Goal: Task Accomplishment & Management: Complete application form

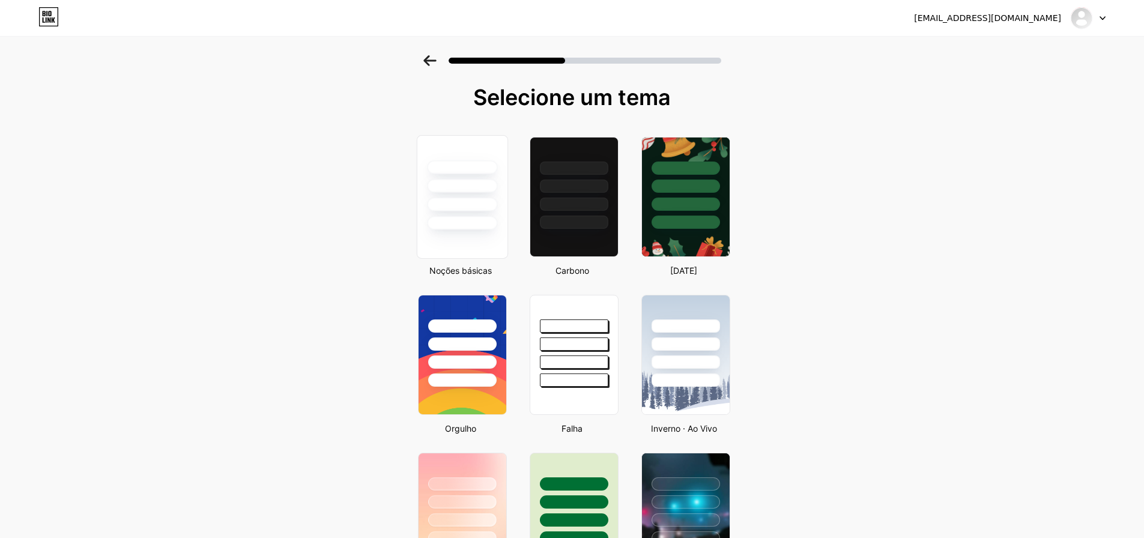
click at [502, 219] on div at bounding box center [462, 183] width 90 height 94
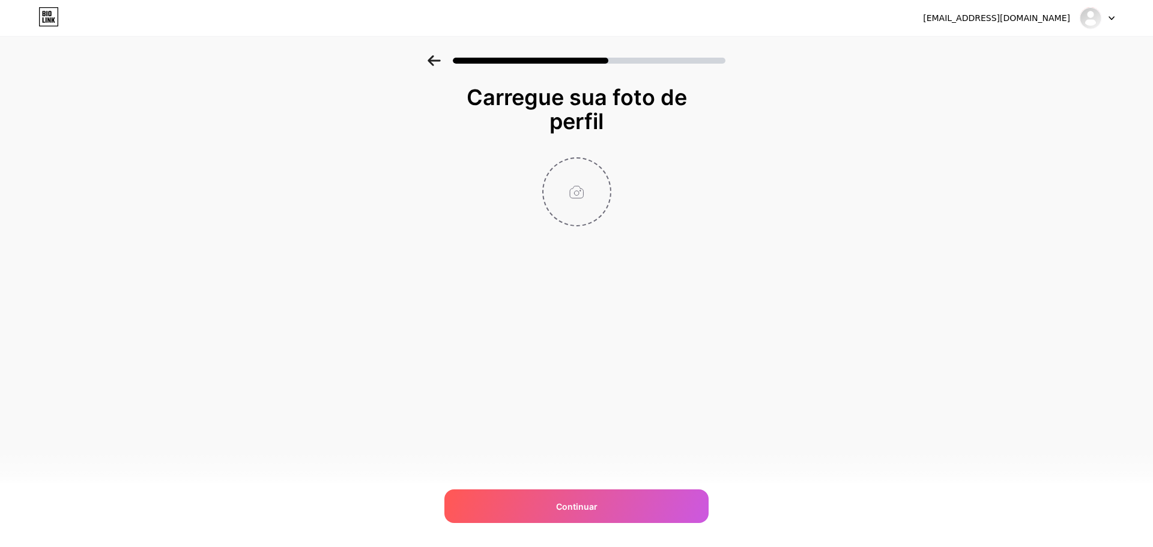
click at [579, 172] on input "file" at bounding box center [577, 192] width 67 height 67
type input "C:\fakepath\2.png"
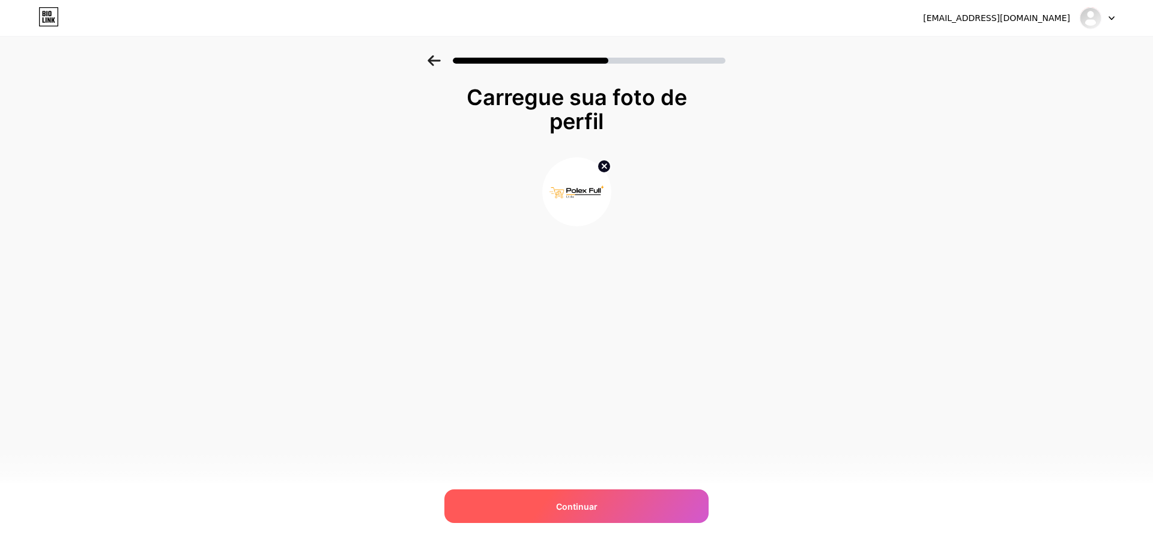
click at [589, 504] on font "Continuar" at bounding box center [576, 507] width 41 height 10
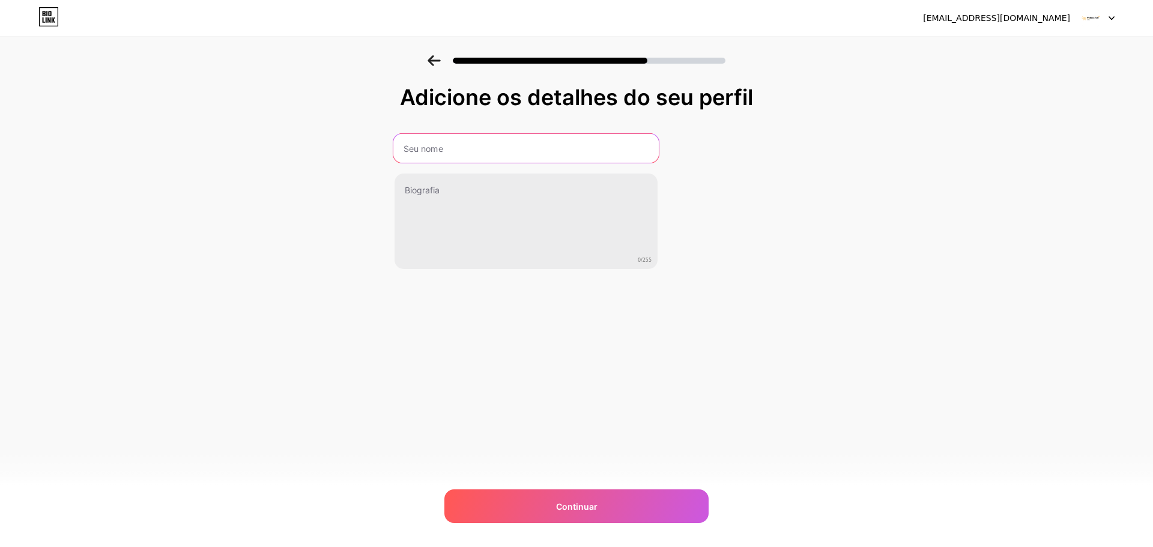
click at [484, 153] on input "text" at bounding box center [526, 148] width 266 height 29
type input "Polex Full"
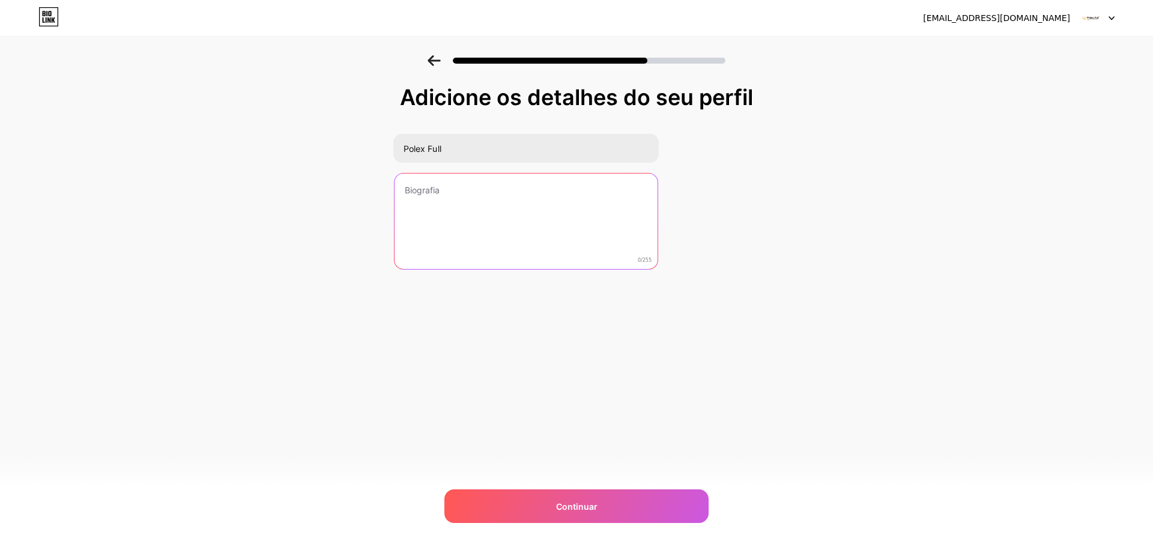
click at [459, 199] on textarea at bounding box center [526, 222] width 263 height 97
click at [541, 209] on textarea at bounding box center [526, 222] width 266 height 98
paste textarea "A Polex Full é especializada em eletrodomésticos e utilidades que unem qualidad…"
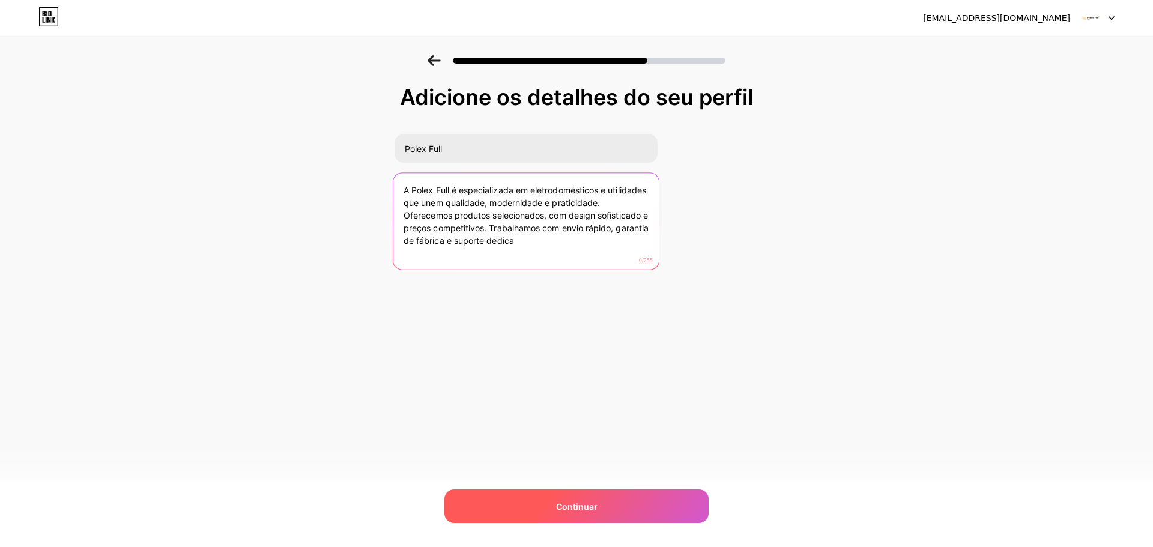
type textarea "A Polex Full é especializada em eletrodomésticos e utilidades que unem qualidad…"
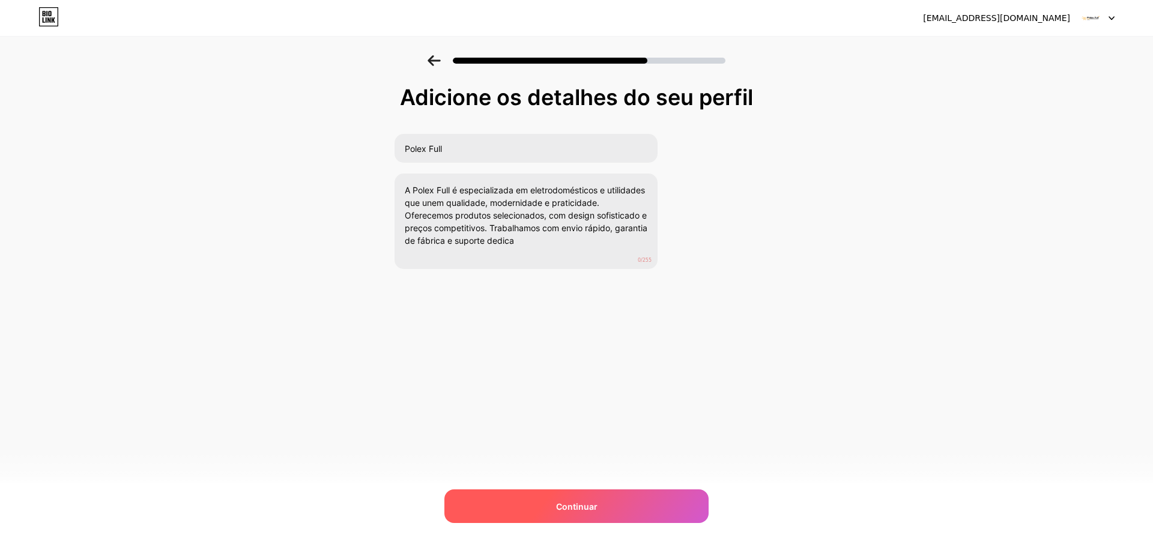
click at [574, 497] on div "Continuar" at bounding box center [577, 507] width 264 height 34
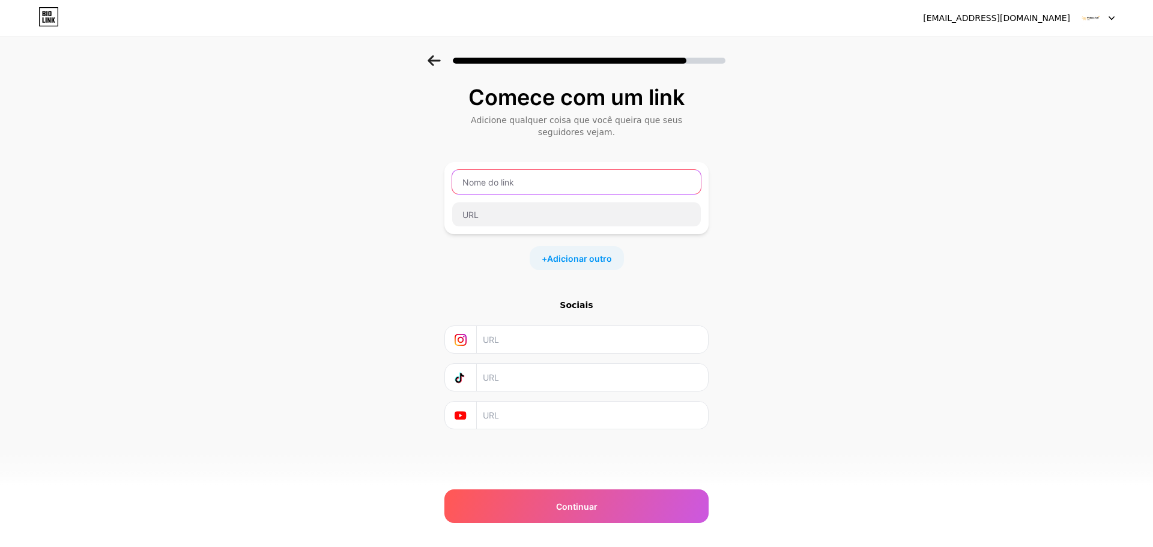
click at [549, 185] on input "text" at bounding box center [576, 182] width 249 height 24
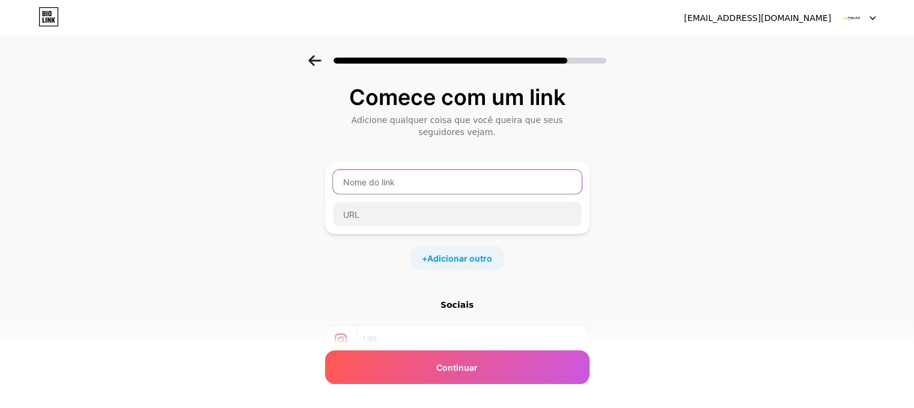
click at [439, 178] on input "text" at bounding box center [457, 182] width 249 height 24
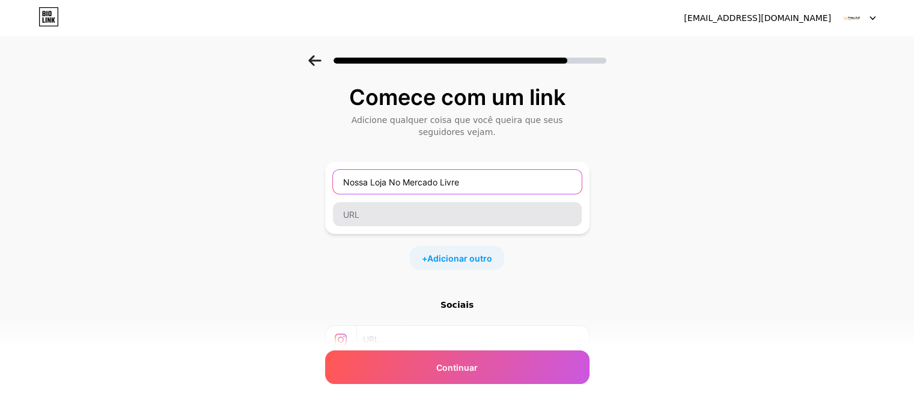
type input "Nossa Loja No Mercado Livre"
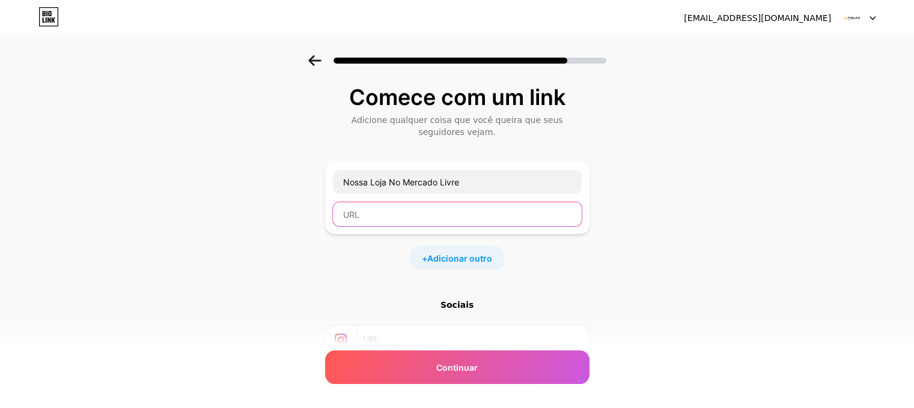
click at [425, 214] on input "text" at bounding box center [457, 214] width 249 height 24
paste input "www.mercadolivre.com.br/pagina/polex_comercial"
type input "www.mercadolivre.com.br/pagina/polex_comercial"
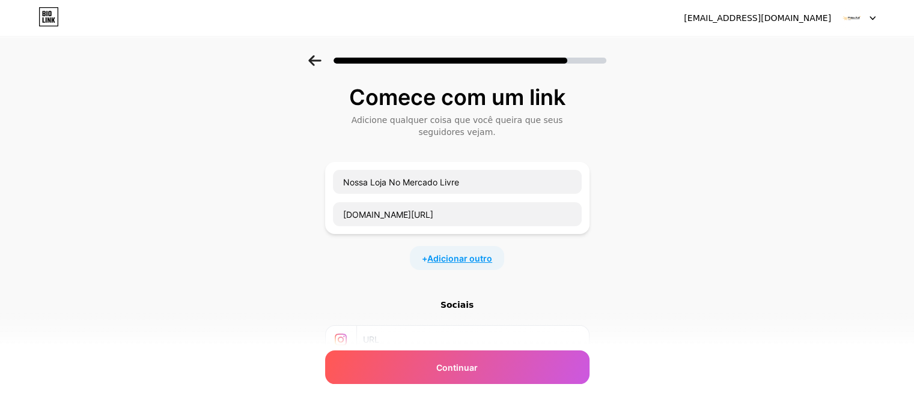
click at [492, 254] on font "Adicionar outro" at bounding box center [459, 259] width 65 height 10
click at [508, 259] on input "text" at bounding box center [457, 266] width 249 height 24
paste input "Nossa Loja Na Shopee"
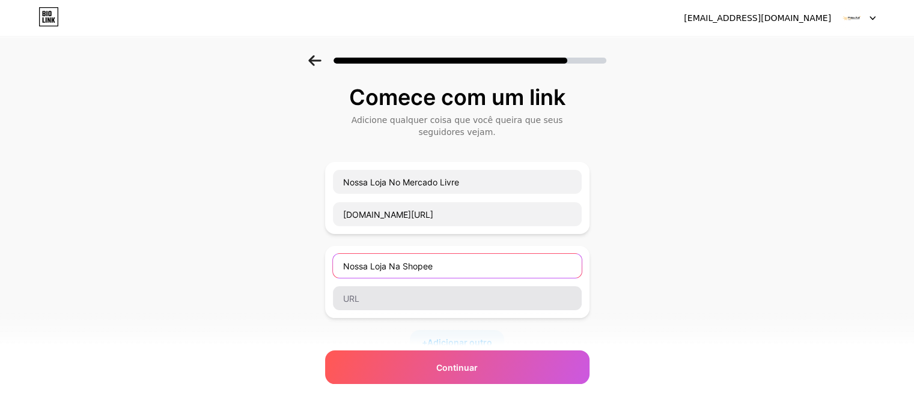
type input "Nossa Loja Na Shopee"
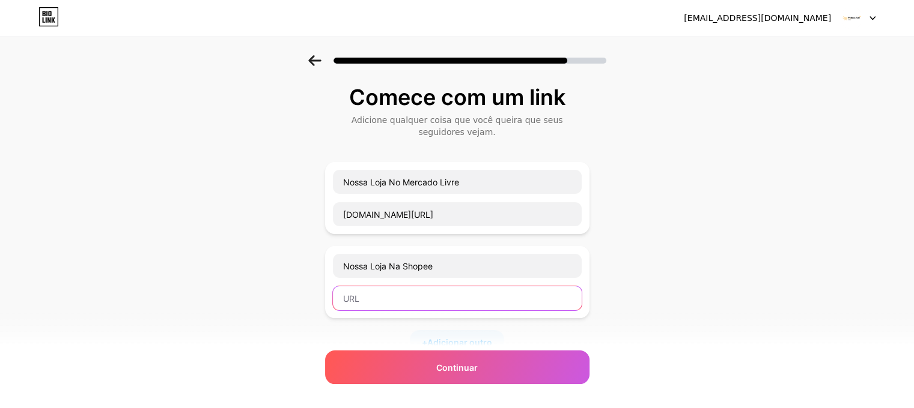
click at [475, 290] on input "text" at bounding box center [457, 299] width 249 height 24
paste input "https://shopee.com.br/polexfull?entryPoint=ShopBySearch&searchKeyword=polex%20f…"
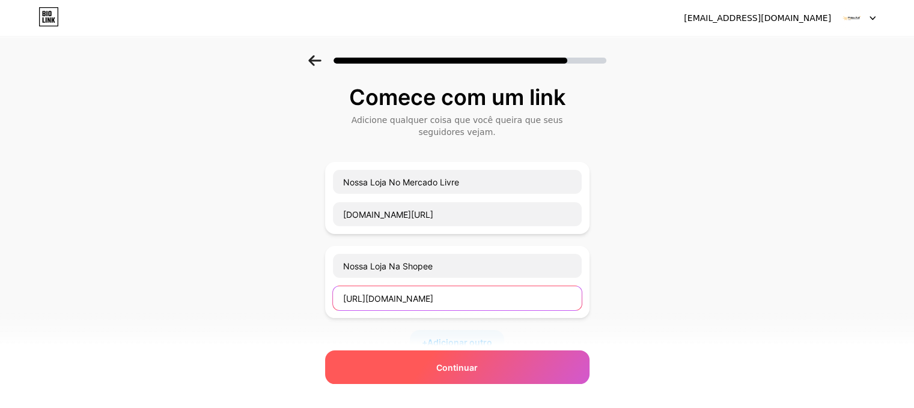
type input "https://shopee.com.br/polexfull?entryPoint=ShopBySearch&searchKeyword=polex%20f…"
click at [521, 374] on div "Continuar" at bounding box center [457, 368] width 264 height 34
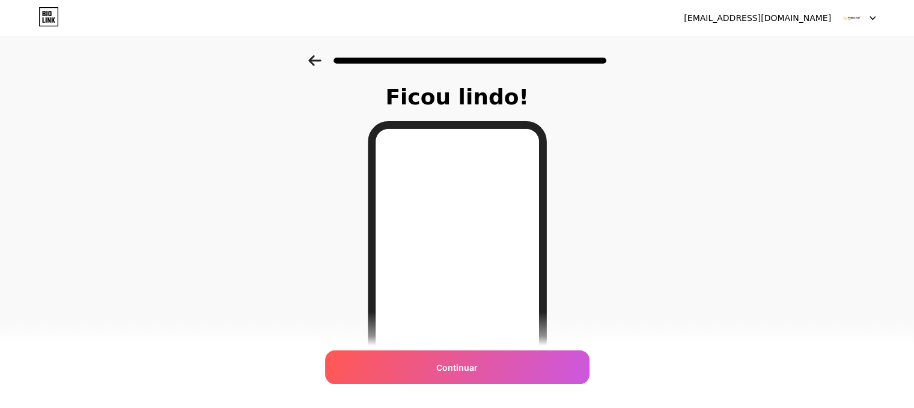
click at [318, 60] on icon at bounding box center [314, 60] width 13 height 11
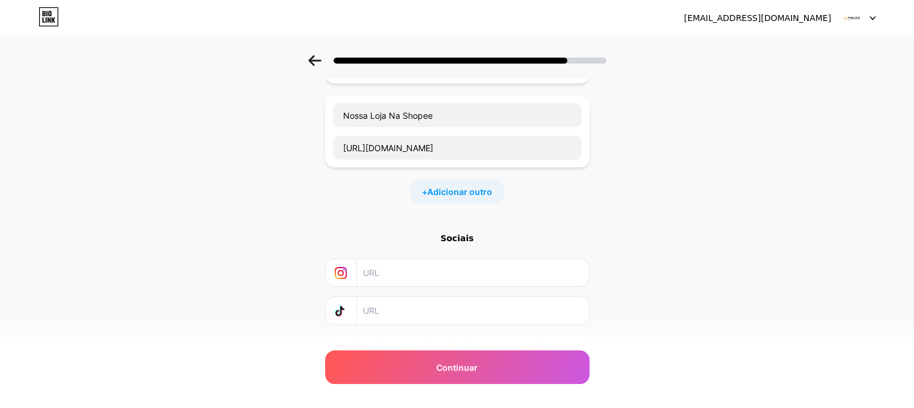
scroll to position [156, 0]
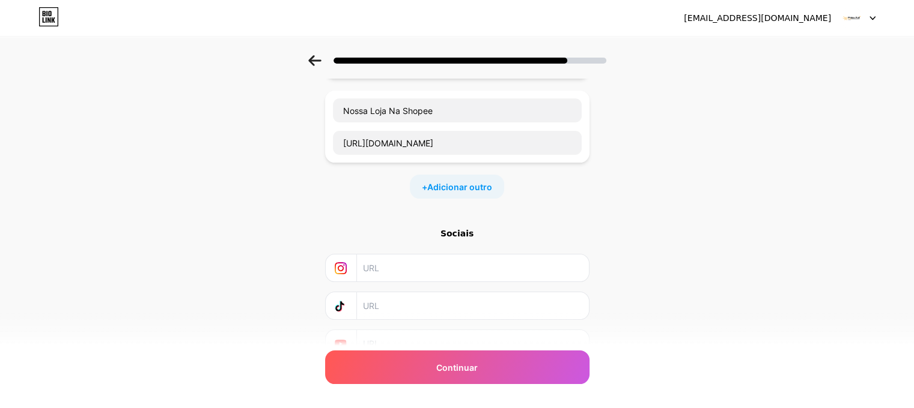
click at [479, 195] on div "+ Adicionar outro" at bounding box center [457, 187] width 94 height 24
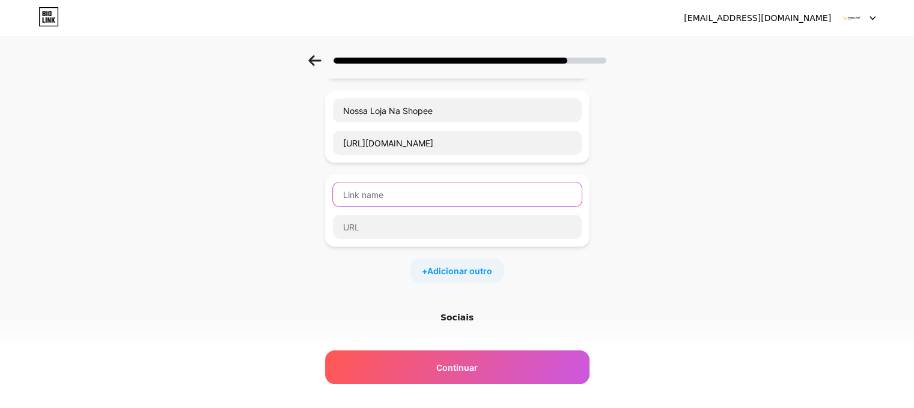
click at [448, 193] on input "text" at bounding box center [457, 195] width 249 height 24
paste input "Nossa Loja Na Amazon"
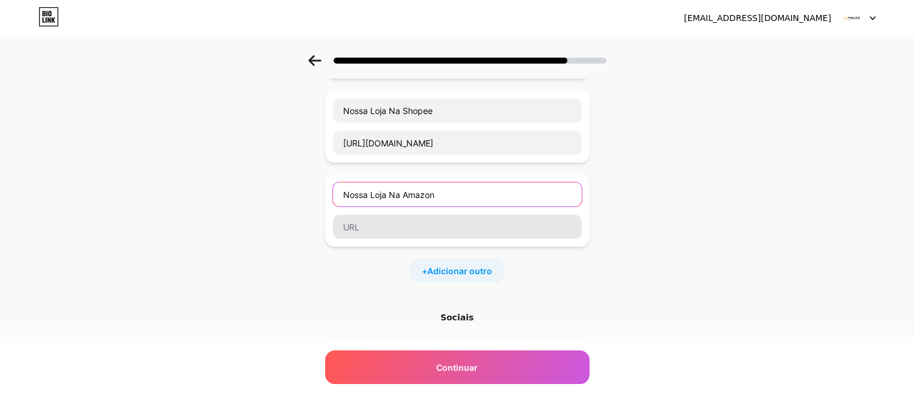
type input "Nossa Loja Na Amazon"
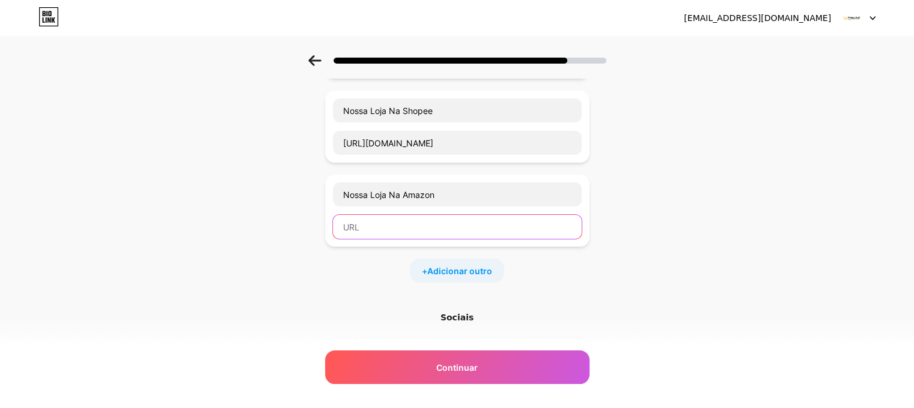
click at [441, 226] on input "text" at bounding box center [457, 227] width 249 height 24
paste input "https://www.amazon.com.br/s?me=A2VJSH3XXB596&marketplaceID=A2Q3Y263D00KWC"
type input "https://www.amazon.com.br/s?me=A2VJSH3XXB596&marketplaceID=A2Q3Y263D00KWC"
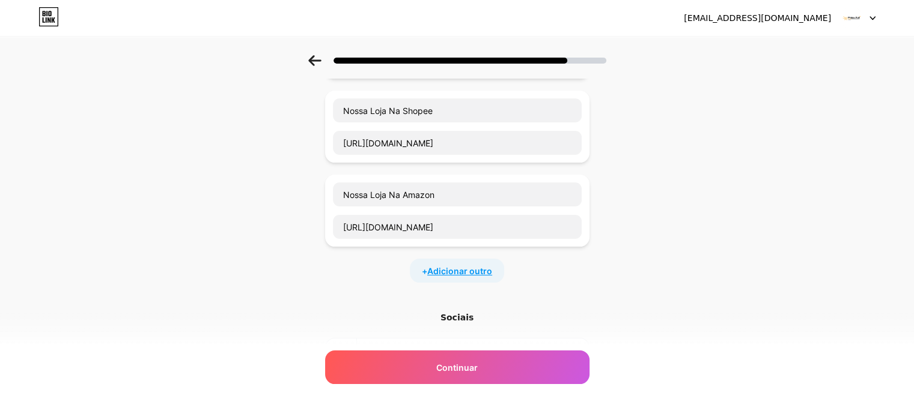
click at [459, 269] on font "Adicionar outro" at bounding box center [459, 271] width 65 height 10
click at [458, 287] on input "text" at bounding box center [457, 279] width 249 height 24
paste input "Nossa Página No Instagram"
type input "Nossa Página No Instagram"
click at [471, 309] on input "text" at bounding box center [457, 311] width 249 height 24
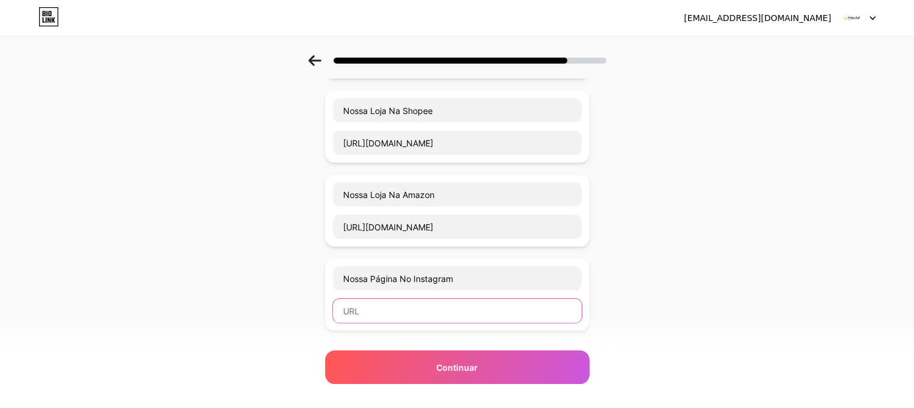
paste input "https://www.instagram.com/polexfull/"
type input "https://www.instagram.com/polexfull/"
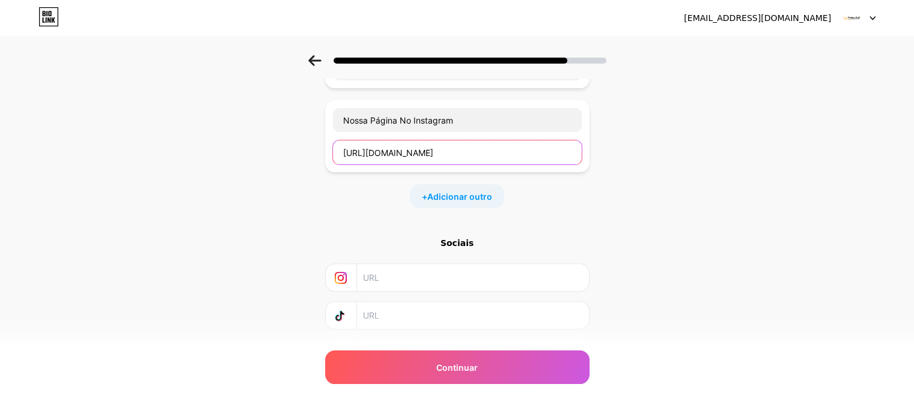
scroll to position [329, 5]
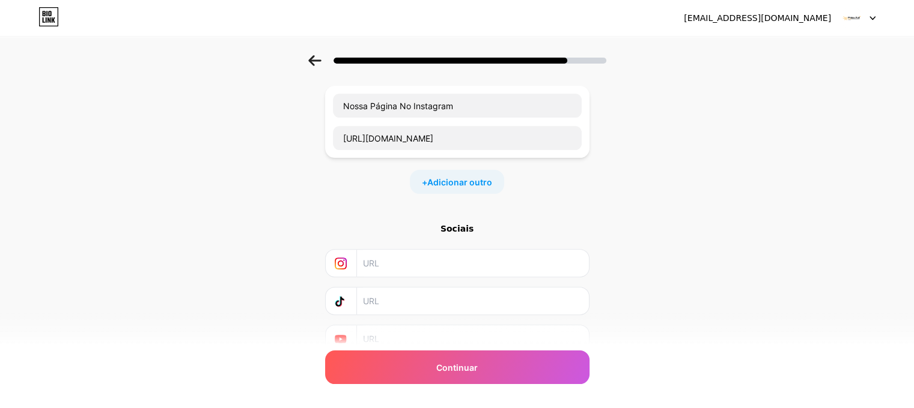
click at [473, 257] on input "text" at bounding box center [472, 263] width 218 height 27
paste input "https://www.instagram.com/polexfull/"
type input "https://www.instagram.com/polexfull/"
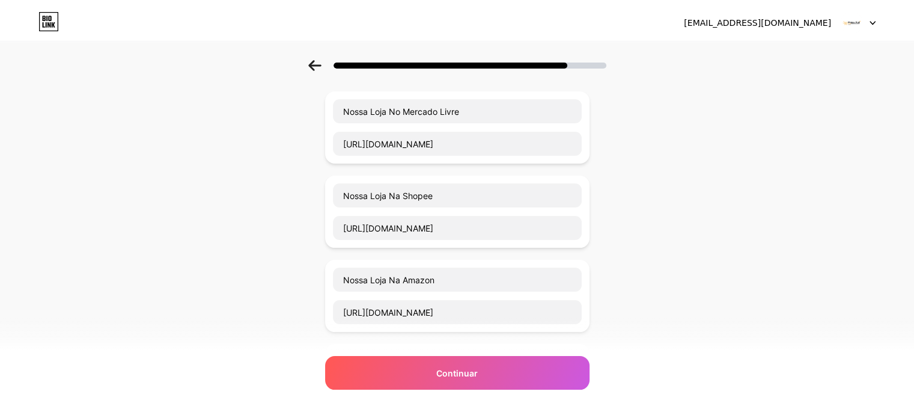
scroll to position [0, 0]
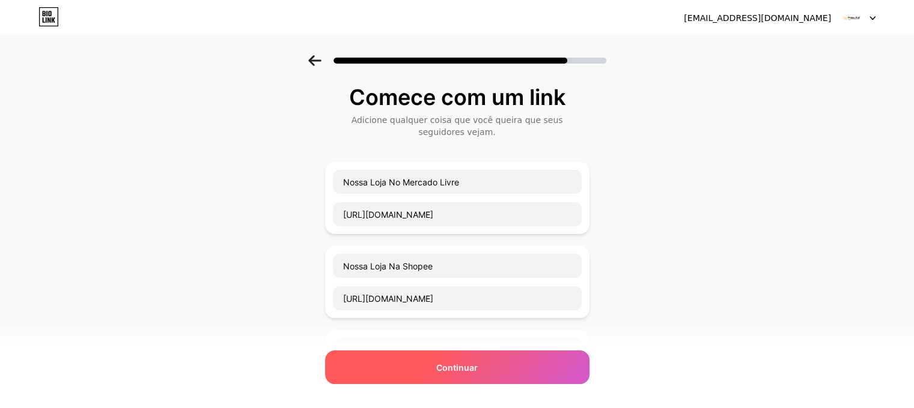
click at [478, 357] on div "Continuar" at bounding box center [457, 368] width 264 height 34
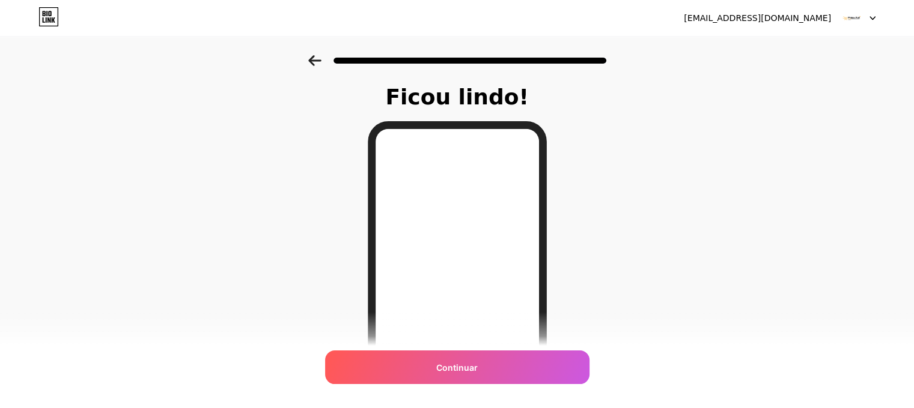
click at [475, 365] on font "Continuar" at bounding box center [456, 368] width 41 height 10
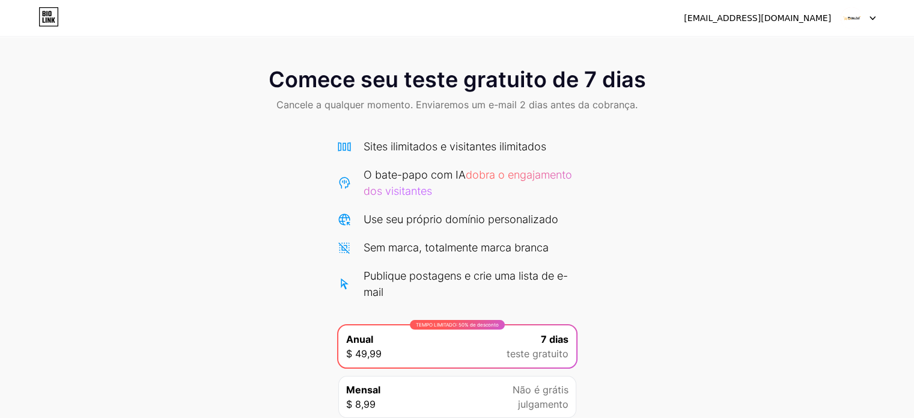
click at [50, 19] on icon at bounding box center [48, 16] width 20 height 19
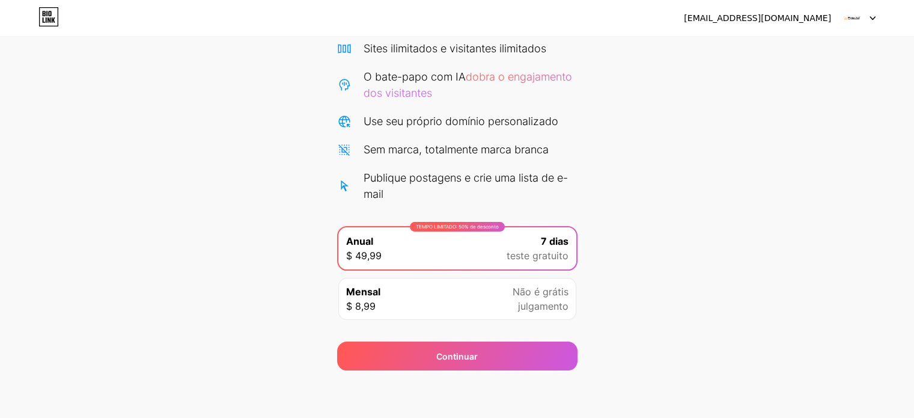
click at [53, 19] on icon at bounding box center [54, 19] width 4 height 5
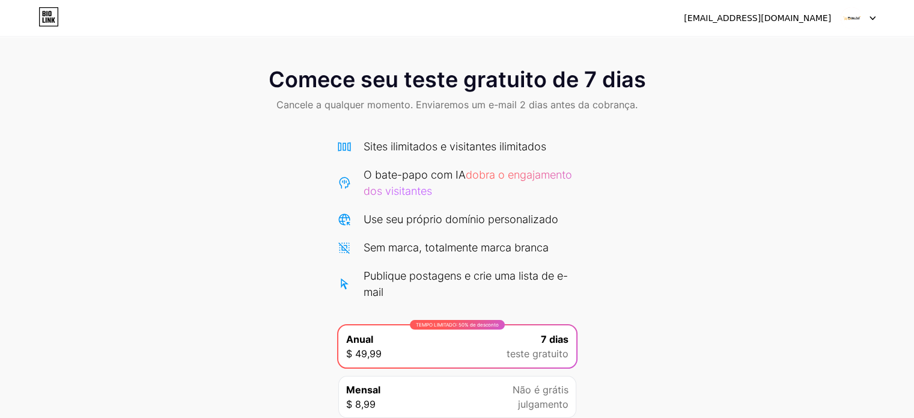
click at [790, 26] on div "[EMAIL_ADDRESS][DOMAIN_NAME]" at bounding box center [780, 18] width 192 height 22
click at [833, 19] on div "[EMAIL_ADDRESS][DOMAIN_NAME]" at bounding box center [780, 18] width 192 height 22
click at [871, 20] on icon at bounding box center [872, 18] width 6 height 4
click at [771, 15] on font "[EMAIL_ADDRESS][DOMAIN_NAME]" at bounding box center [757, 18] width 147 height 10
click at [53, 20] on icon at bounding box center [48, 16] width 20 height 19
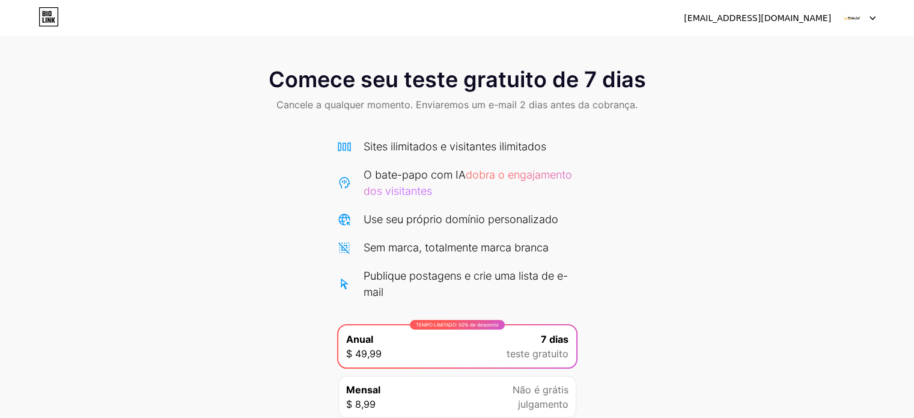
click at [53, 20] on icon at bounding box center [48, 16] width 20 height 19
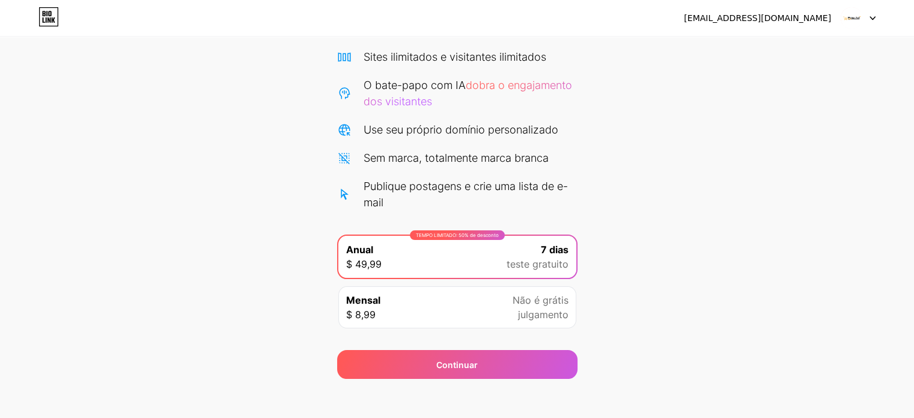
scroll to position [98, 0]
